Goal: Task Accomplishment & Management: Manage account settings

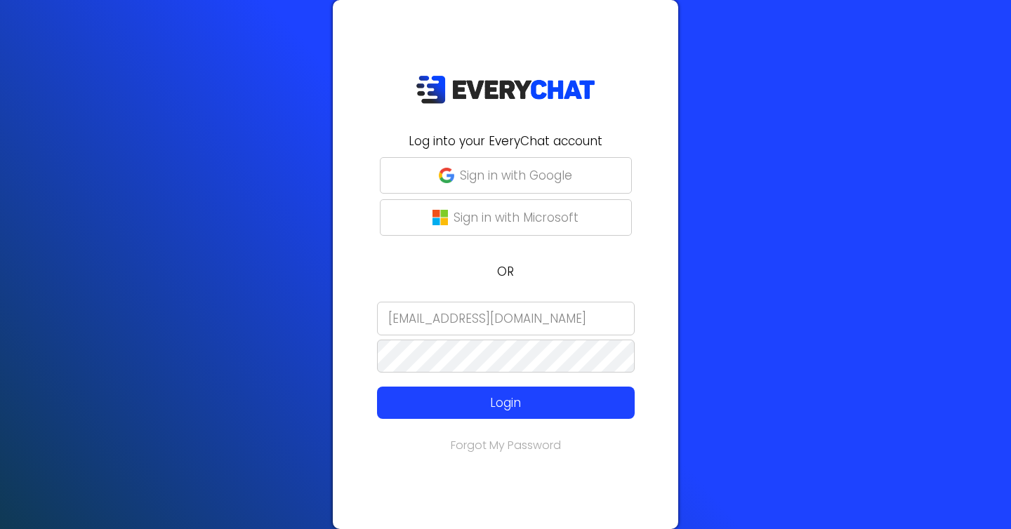
click at [490, 302] on input "[EMAIL_ADDRESS][DOMAIN_NAME]" at bounding box center [506, 319] width 258 height 34
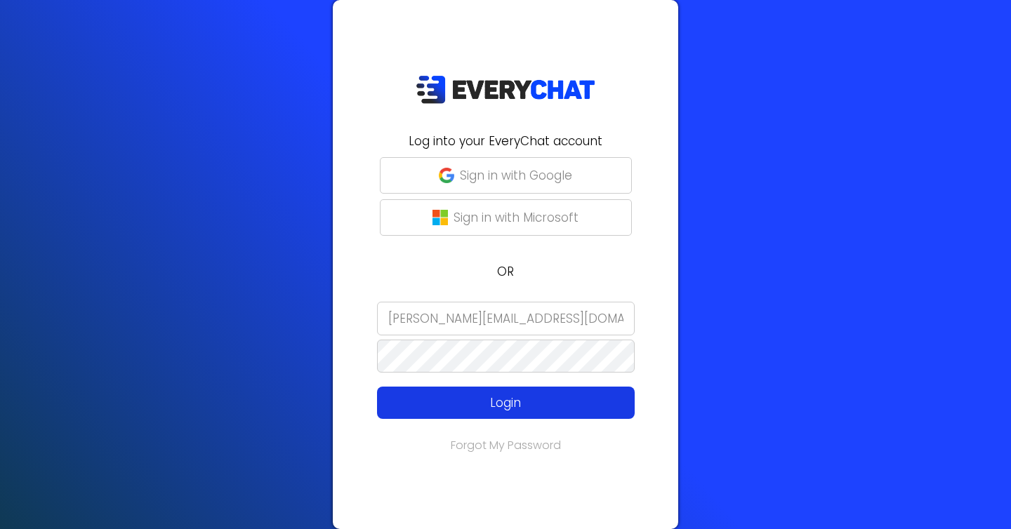
click at [489, 397] on p "Login" at bounding box center [506, 403] width 206 height 18
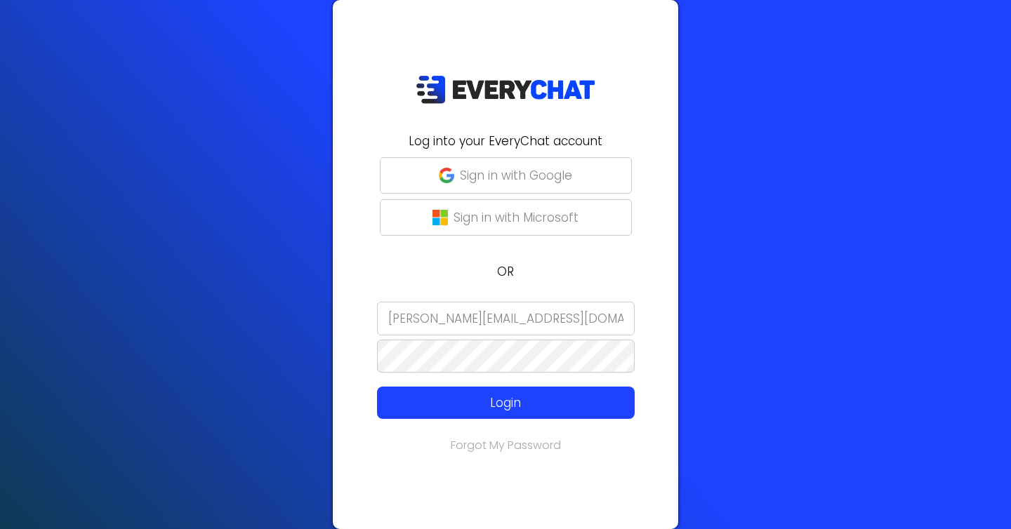
click at [416, 314] on input "[PERSON_NAME][EMAIL_ADDRESS][DOMAIN_NAME]" at bounding box center [506, 319] width 258 height 34
type input "[EMAIL_ADDRESS][DOMAIN_NAME]"
click at [333, 306] on div "Log into your EveryChat account Sign in with Google Sign in with Microsoft OR […" at bounding box center [505, 264] width 345 height 529
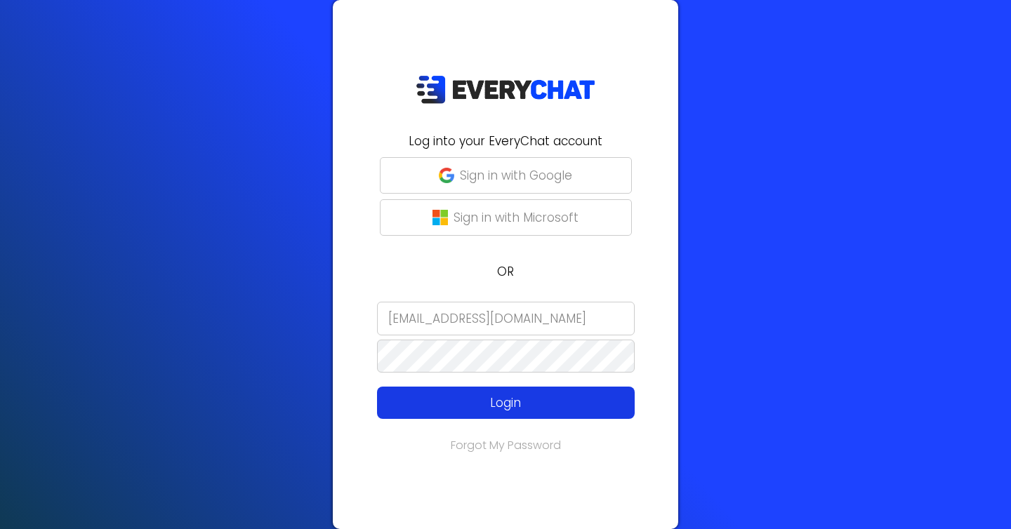
click at [444, 394] on p "Login" at bounding box center [506, 403] width 206 height 18
type input "[PERSON_NAME][EMAIL_ADDRESS][DOMAIN_NAME]"
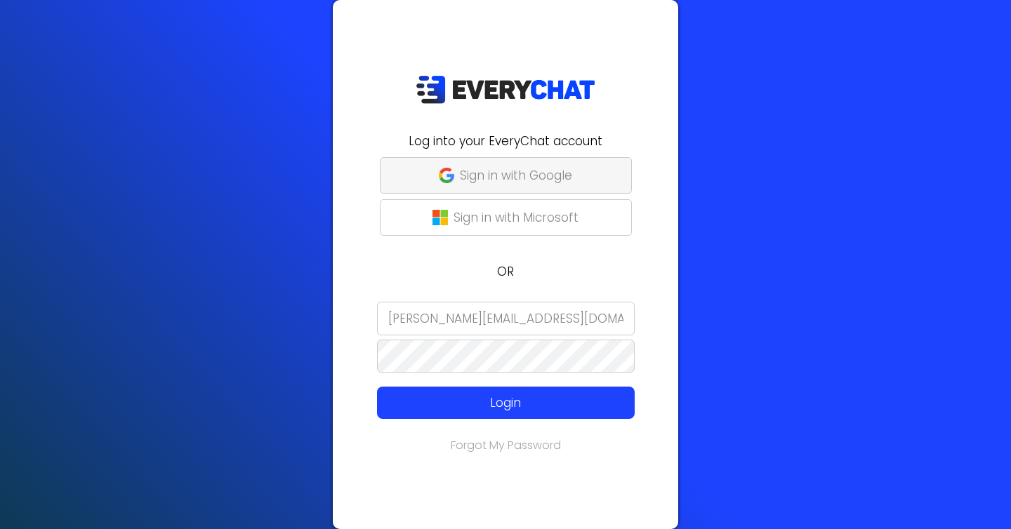
click at [548, 173] on p "Sign in with Google" at bounding box center [516, 175] width 112 height 18
